Goal: Task Accomplishment & Management: Manage account settings

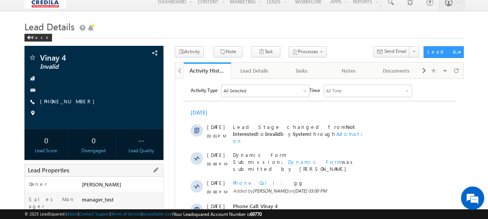
scroll to position [155, 0]
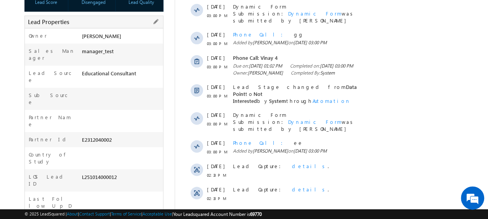
click at [93, 173] on div "L251014000012" at bounding box center [121, 178] width 83 height 11
copy div "L251014000012"
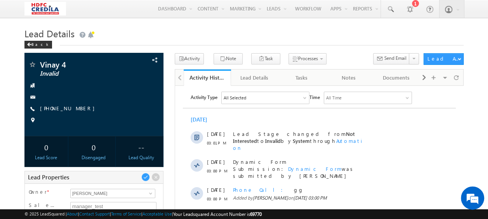
scroll to position [0, 0]
click at [31, 45] on span at bounding box center [29, 45] width 5 height 4
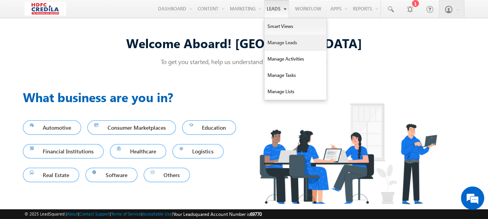
click at [289, 45] on link "Manage Leads" at bounding box center [295, 43] width 62 height 16
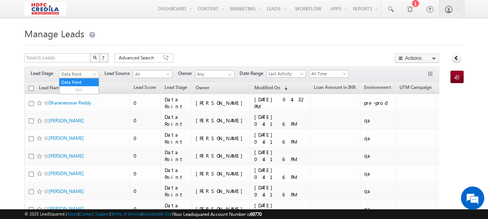
click at [85, 72] on span "Data Point" at bounding box center [77, 74] width 37 height 7
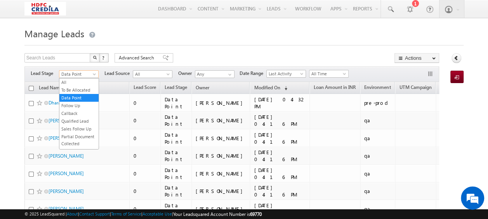
click at [255, 29] on h1 "Manage Leads" at bounding box center [243, 32] width 439 height 15
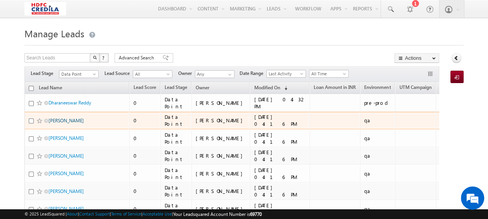
click at [66, 118] on link "Nayak Siddharth" at bounding box center [66, 121] width 35 height 6
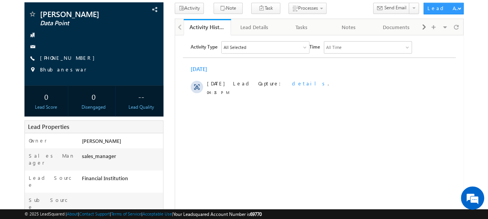
scroll to position [78, 0]
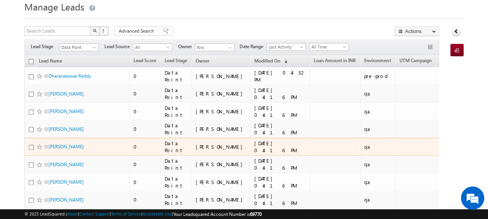
scroll to position [39, 0]
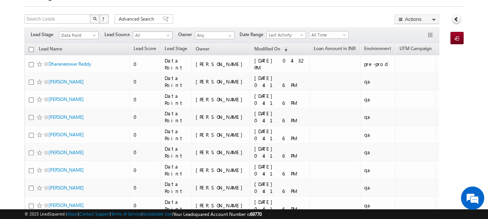
click at [145, 36] on span "All" at bounding box center [151, 35] width 37 height 7
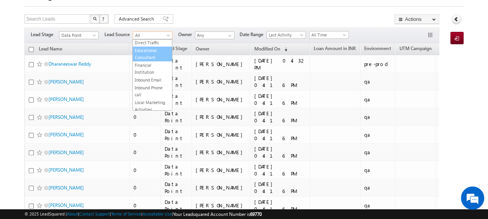
click at [148, 59] on link "Educational Consultant" at bounding box center [152, 54] width 39 height 14
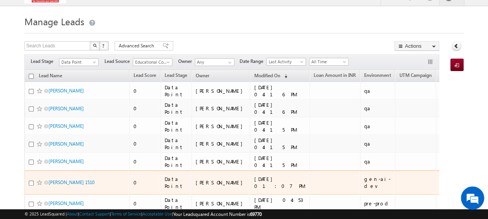
scroll to position [0, 0]
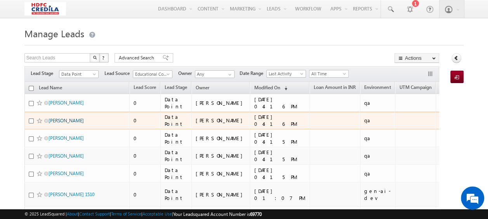
click at [64, 120] on link "[PERSON_NAME]" at bounding box center [66, 121] width 35 height 6
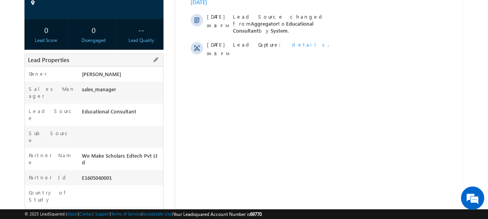
scroll to position [155, 0]
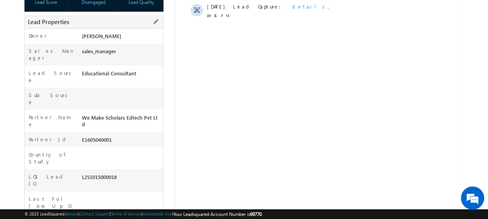
click at [99, 173] on div "L251015000018" at bounding box center [121, 178] width 83 height 11
copy div "L251015000018"
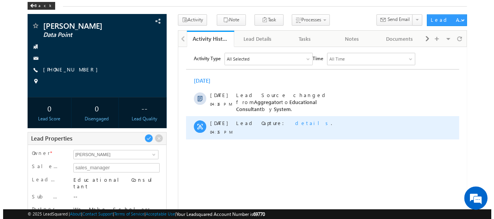
scroll to position [0, 0]
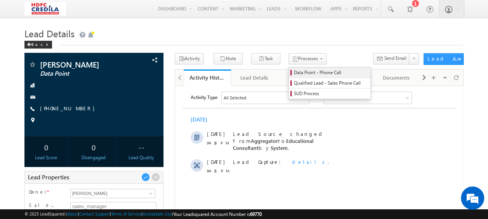
click at [302, 71] on span "Data Point - Phone Call" at bounding box center [331, 72] width 74 height 7
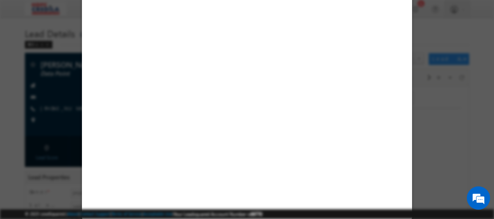
select select "Educational Consultant"
select select "MXOthers"
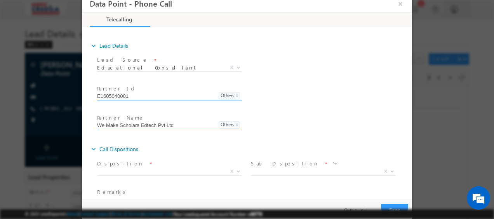
scroll to position [173, 0]
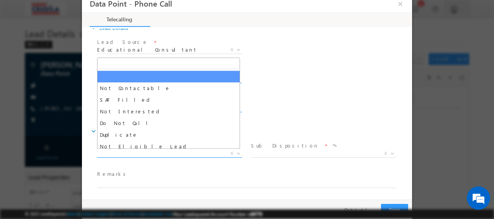
click at [171, 151] on span "X" at bounding box center [169, 154] width 145 height 8
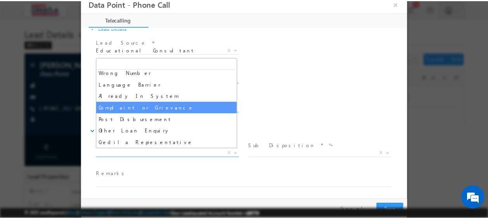
scroll to position [19, 0]
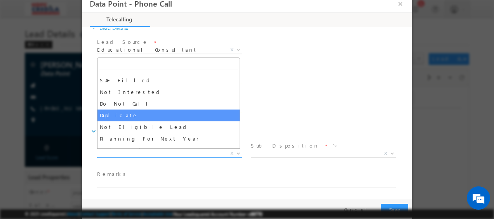
select select "Duplicate"
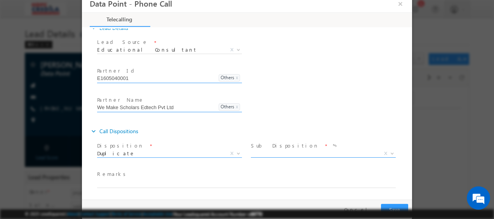
click at [275, 153] on span "X" at bounding box center [323, 154] width 145 height 8
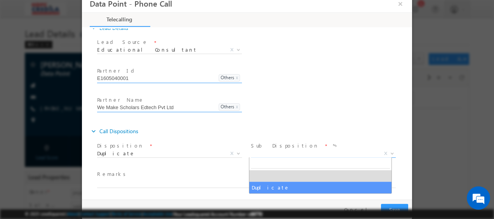
select select "Duplicate"
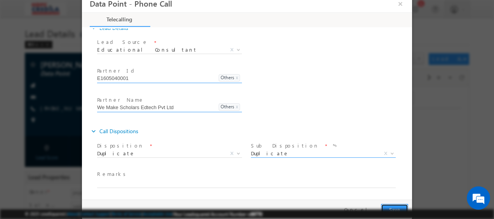
click at [389, 205] on button "Save" at bounding box center [394, 210] width 27 height 12
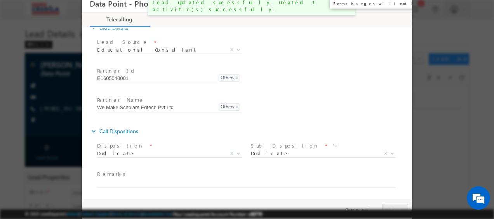
click at [399, 5] on button "×" at bounding box center [400, 4] width 13 height 14
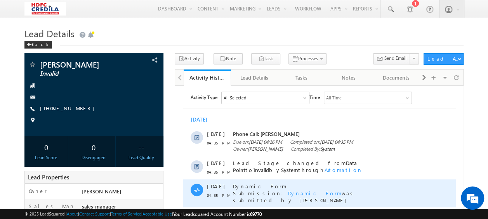
scroll to position [116, 0]
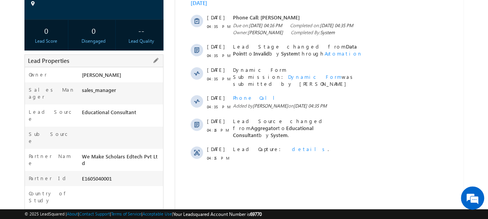
drag, startPoint x: 80, startPoint y: 106, endPoint x: 132, endPoint y: 106, distance: 52.8
click at [132, 106] on div "Lead Source Educational Consultant" at bounding box center [94, 115] width 138 height 22
click at [247, 171] on html "Activity Type All Selected Select All Email Activities 18 Email Bounced Email L…" at bounding box center [319, 70] width 288 height 202
